Goal: Task Accomplishment & Management: Manage account settings

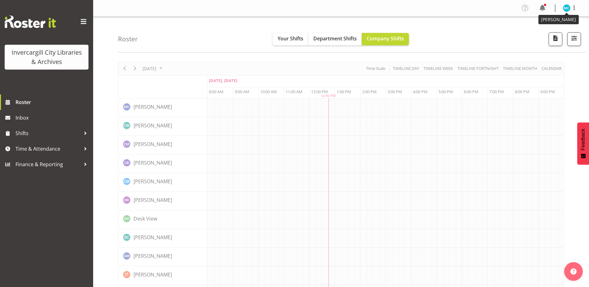
click at [565, 7] on img at bounding box center [566, 7] width 7 height 7
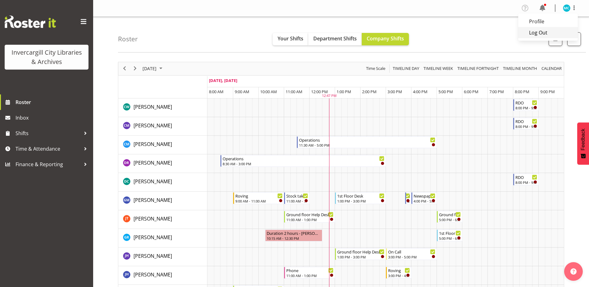
drag, startPoint x: 539, startPoint y: 19, endPoint x: 551, endPoint y: 34, distance: 19.3
click at [539, 19] on link "Profile" at bounding box center [548, 21] width 60 height 11
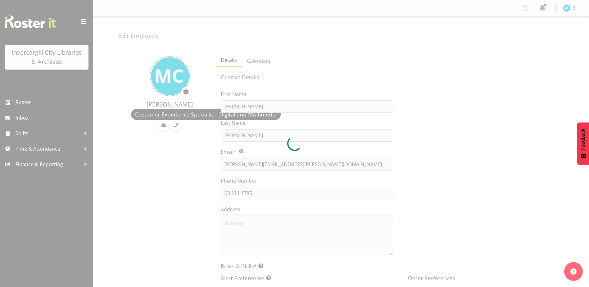
select select "TimelineDay"
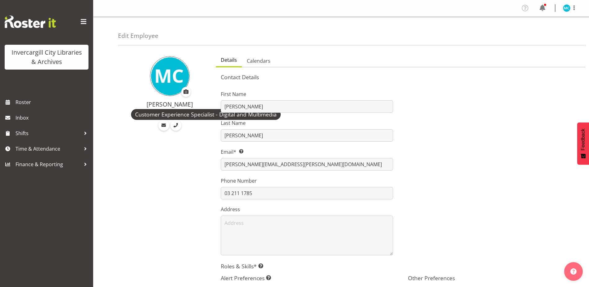
click at [511, 110] on div at bounding box center [493, 170] width 187 height 177
click at [191, 114] on span "Customer Experience Specialist - Digital and Multimedia" at bounding box center [206, 114] width 142 height 8
click at [251, 59] on span "Calendars" at bounding box center [259, 60] width 24 height 7
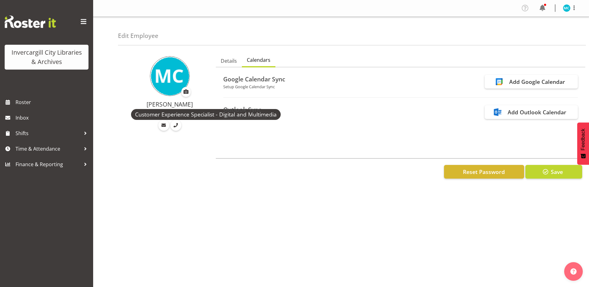
drag, startPoint x: 300, startPoint y: 117, endPoint x: 210, endPoint y: 99, distance: 91.5
click at [210, 99] on div "Michelle Cunningham Customer Experience Specialist - Digital and Multimedia Det…" at bounding box center [353, 119] width 471 height 138
click at [238, 201] on div "Profile Log Out Edit Employee Michelle Cunningham Customer Experience Specialis…" at bounding box center [341, 143] width 496 height 287
click at [228, 61] on span "Details" at bounding box center [229, 60] width 16 height 7
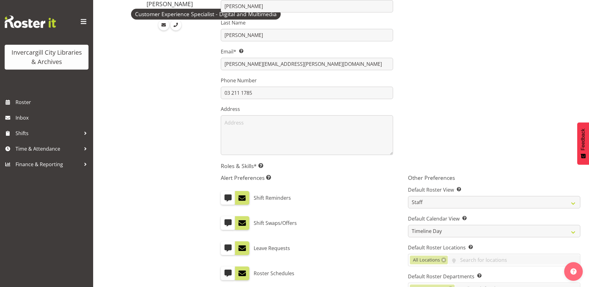
scroll to position [179, 0]
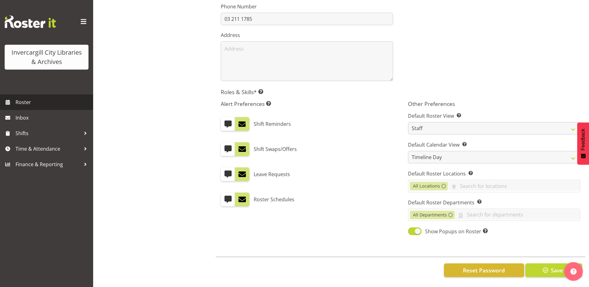
click at [42, 104] on span "Roster" at bounding box center [53, 101] width 74 height 9
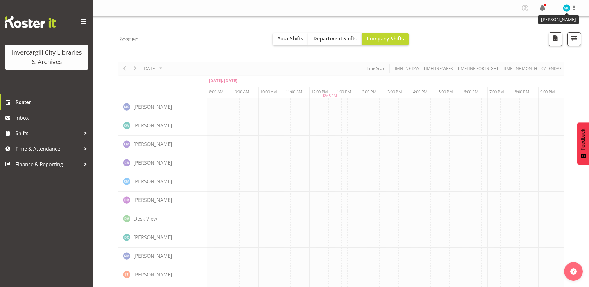
click at [568, 7] on img at bounding box center [566, 7] width 7 height 7
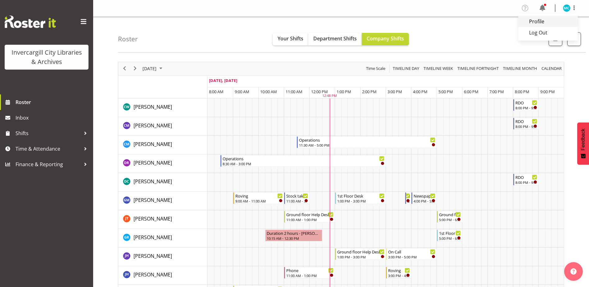
click at [538, 23] on link "Profile" at bounding box center [548, 21] width 60 height 11
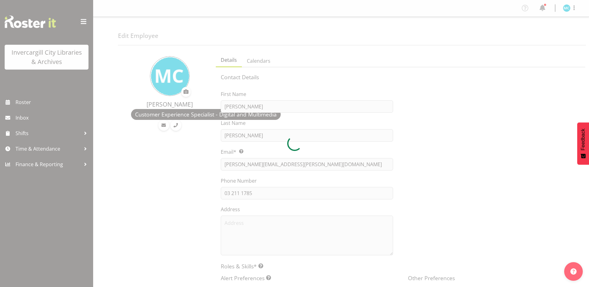
select select "TimelineDay"
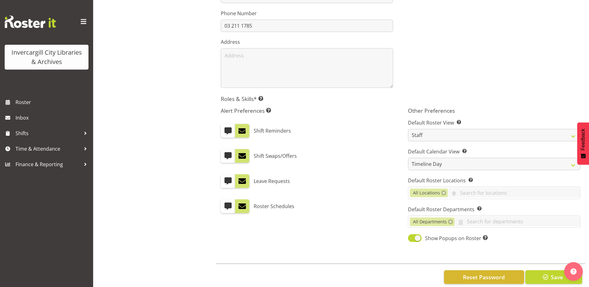
scroll to position [179, 0]
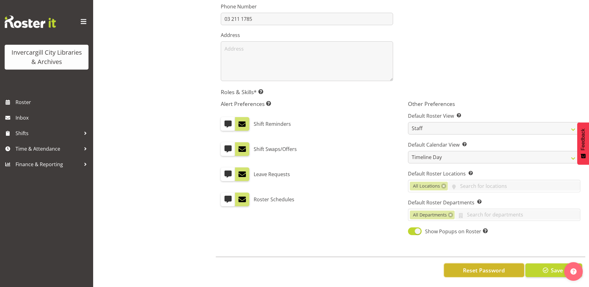
click at [479, 266] on span "Reset Password" at bounding box center [484, 270] width 42 height 8
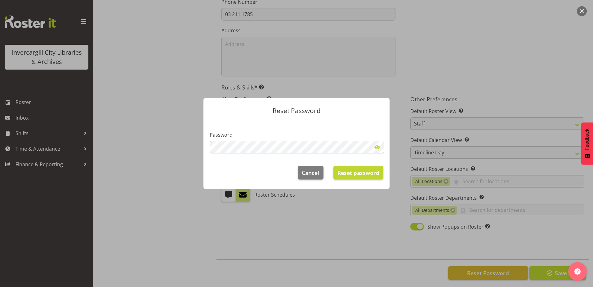
click at [377, 147] on span at bounding box center [377, 147] width 12 height 12
click at [190, 143] on div "Reset Password Password Cancel Reset password" at bounding box center [296, 143] width 593 height 287
click at [350, 170] on span "Reset password" at bounding box center [359, 173] width 42 height 8
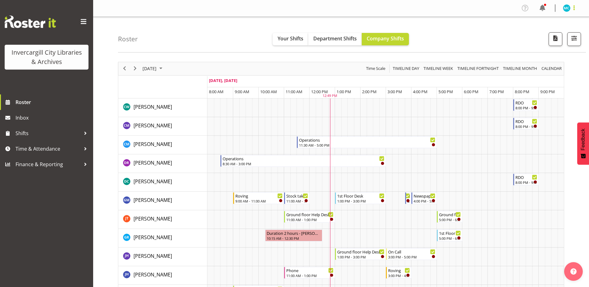
click at [574, 9] on span at bounding box center [573, 7] width 7 height 7
click at [548, 31] on link "Log Out" at bounding box center [548, 32] width 60 height 11
click at [152, 218] on span "[PERSON_NAME]" at bounding box center [152, 218] width 38 height 7
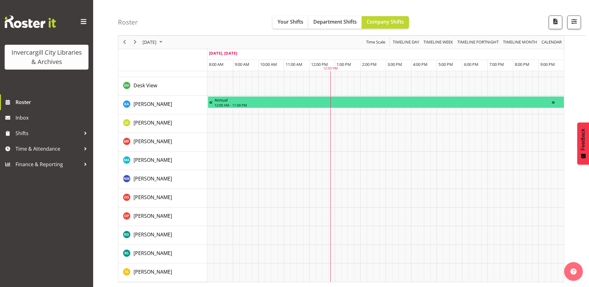
scroll to position [584, 0]
click at [152, 194] on span "[PERSON_NAME]" at bounding box center [152, 197] width 38 height 7
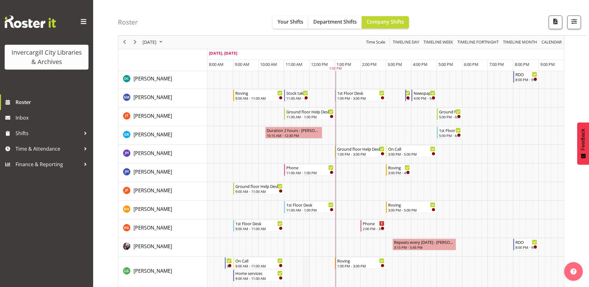
scroll to position [155, 0]
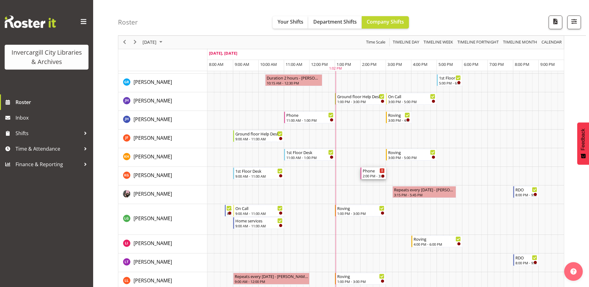
click at [381, 171] on icon "Timeline Day of September 19, 2025" at bounding box center [381, 170] width 1 height 3
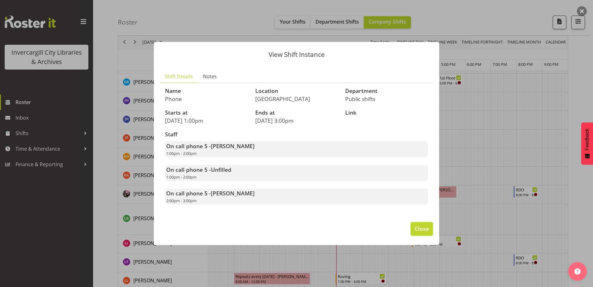
click at [421, 229] on span "Close" at bounding box center [422, 228] width 14 height 8
